Goal: Use online tool/utility: Utilize a website feature to perform a specific function

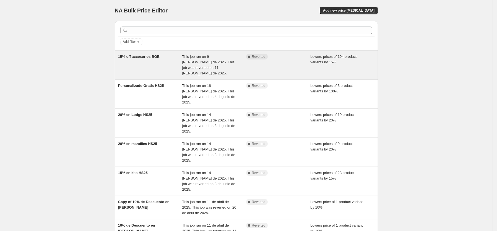
click at [212, 63] on span "This job ran on 9 [PERSON_NAME] de 2025. This job was reverted on 11 [PERSON_NA…" at bounding box center [208, 65] width 52 height 21
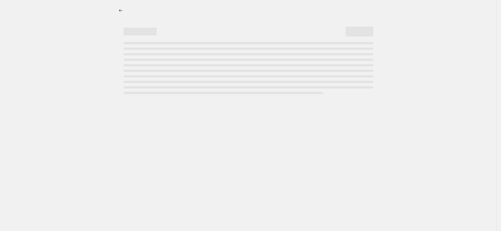
select select "percentage"
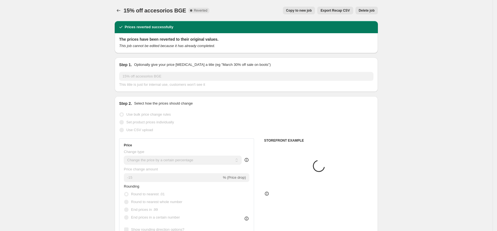
select select "collection"
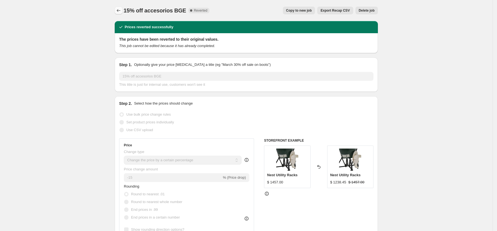
click at [120, 11] on icon "Price change jobs" at bounding box center [119, 10] width 4 height 3
